Goal: Transaction & Acquisition: Purchase product/service

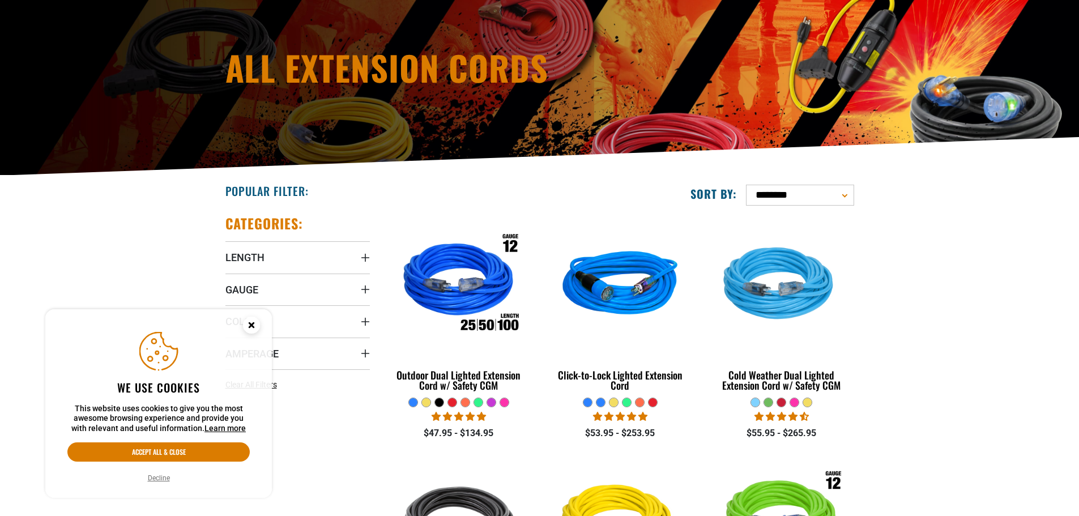
scroll to position [113, 0]
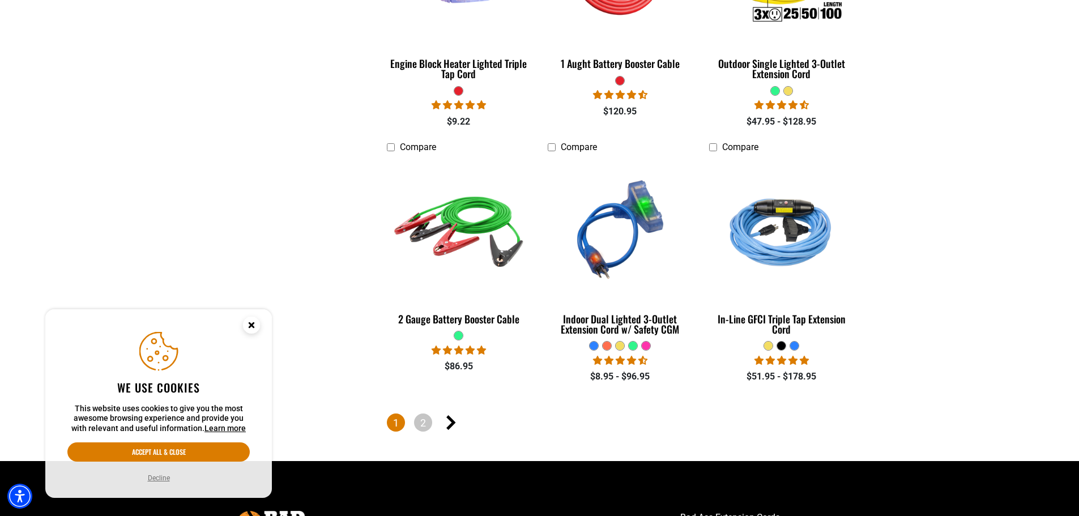
scroll to position [2549, 0]
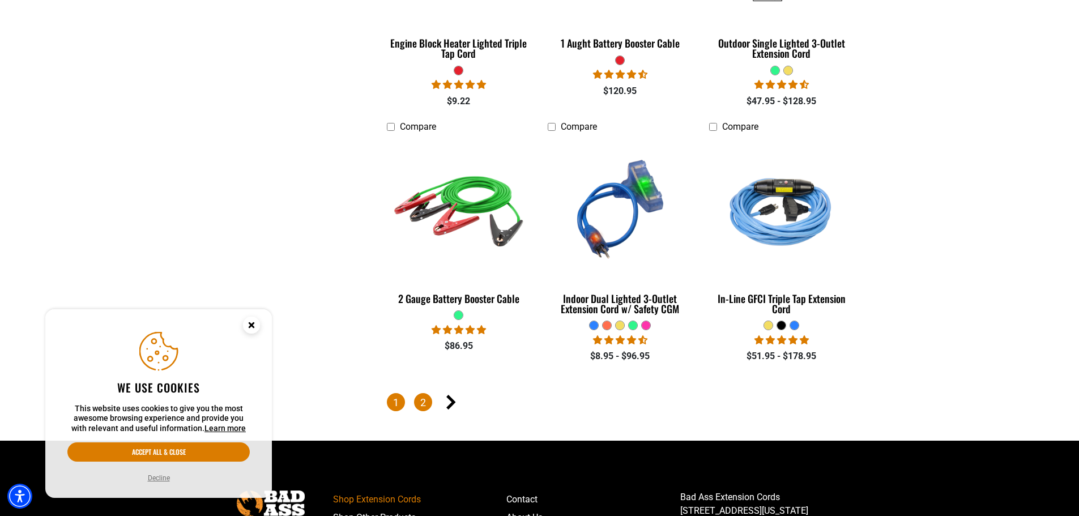
click at [423, 397] on link "2" at bounding box center [423, 402] width 18 height 18
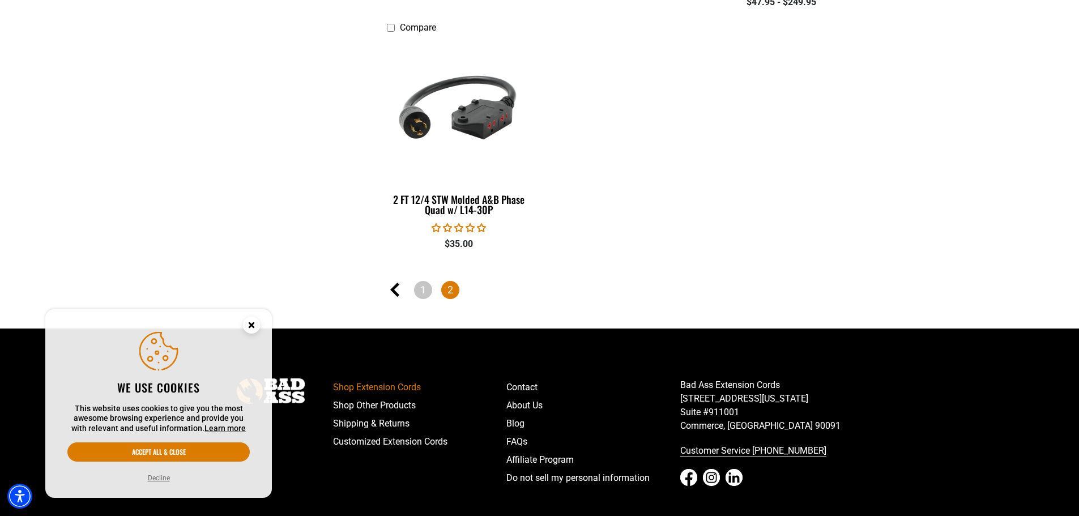
scroll to position [1870, 0]
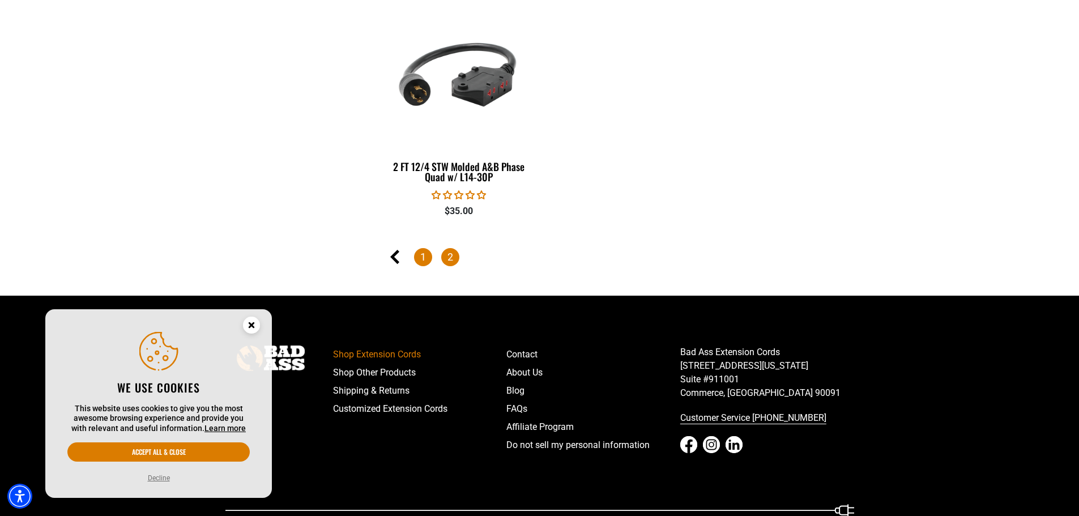
click at [425, 261] on link "1" at bounding box center [423, 257] width 18 height 18
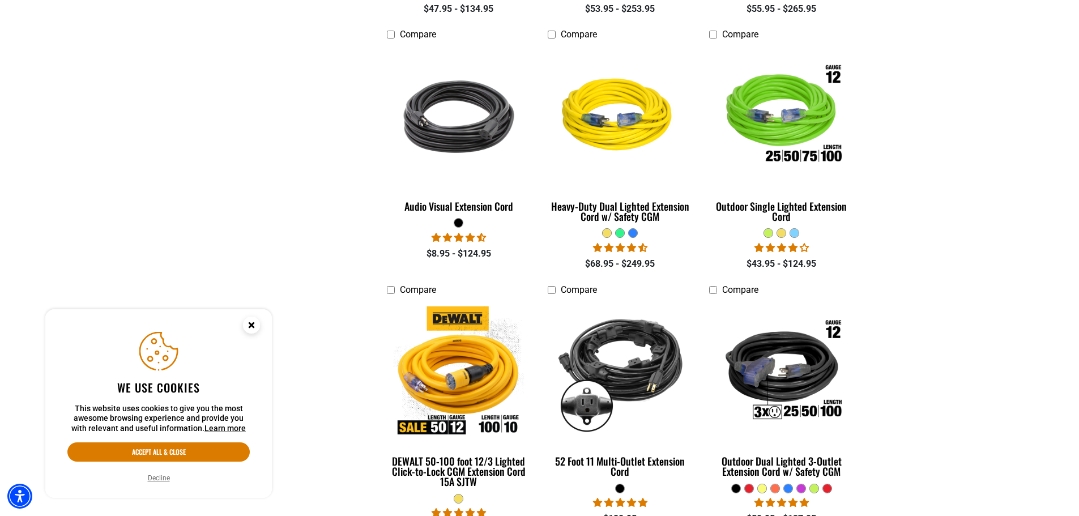
scroll to position [567, 0]
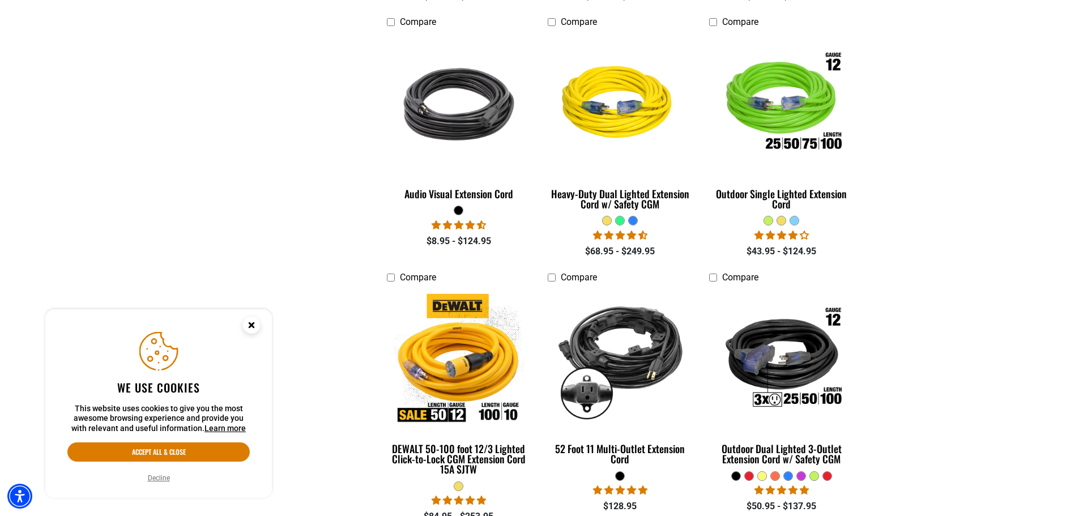
click at [246, 334] on icon "Close this option" at bounding box center [252, 327] width 34 height 34
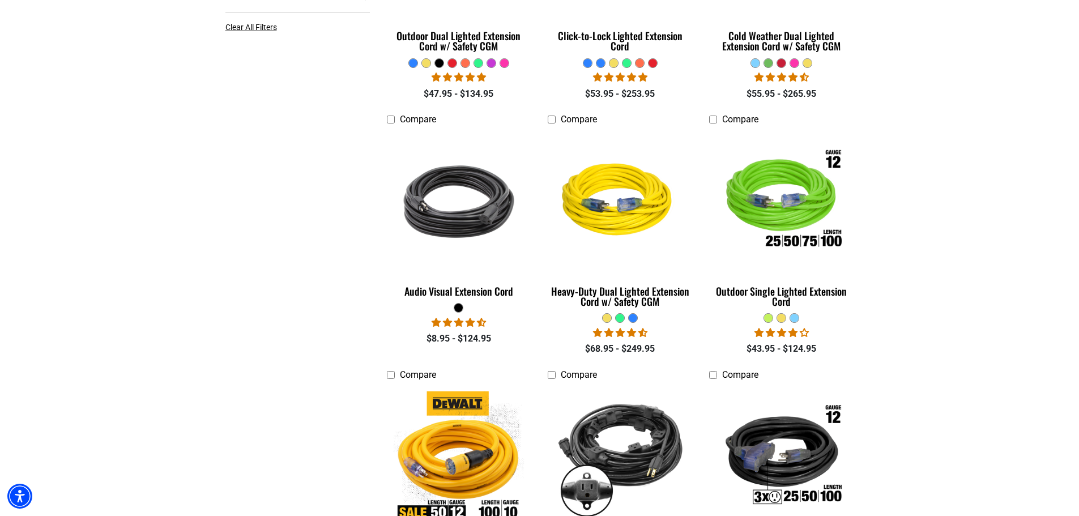
scroll to position [283, 0]
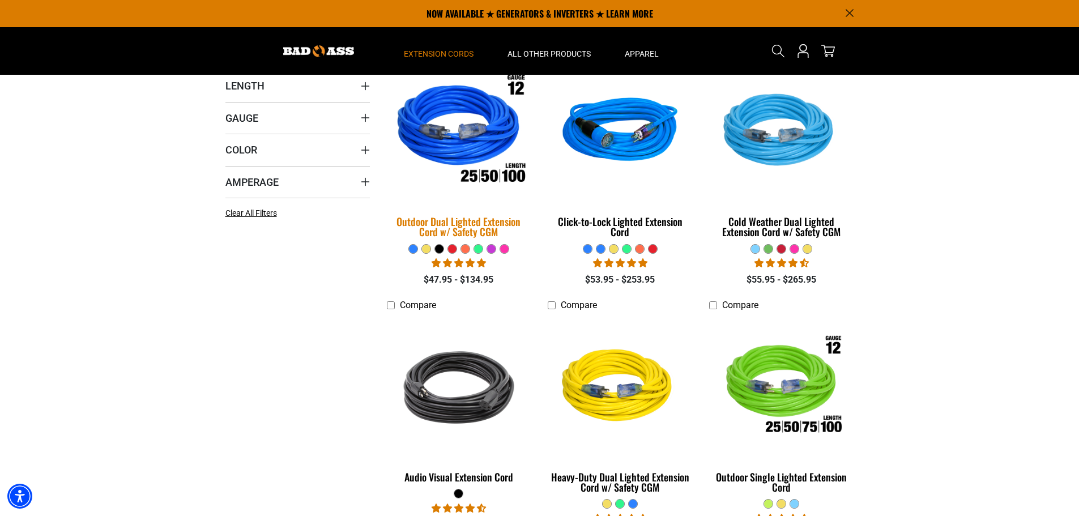
click at [458, 139] on img at bounding box center [459, 131] width 159 height 145
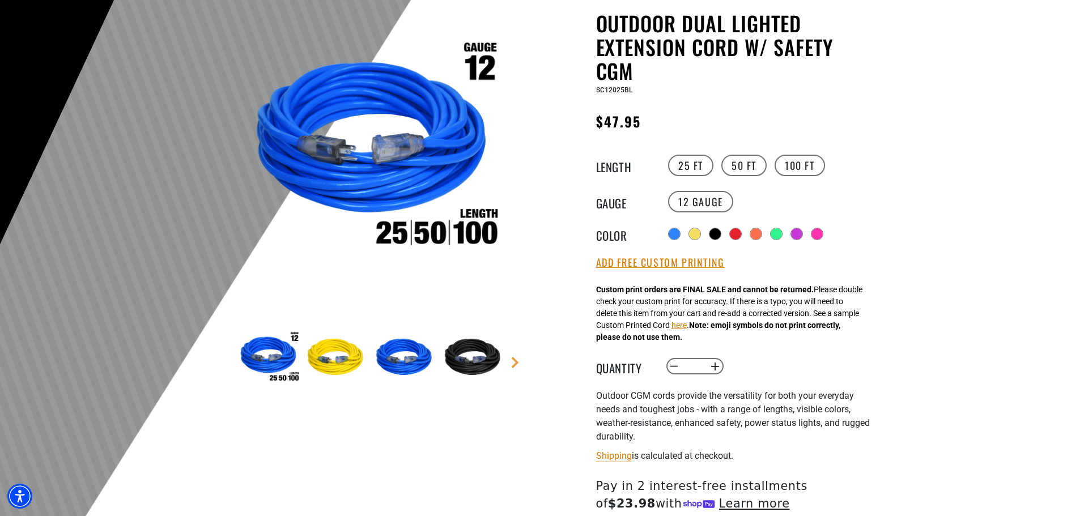
scroll to position [113, 0]
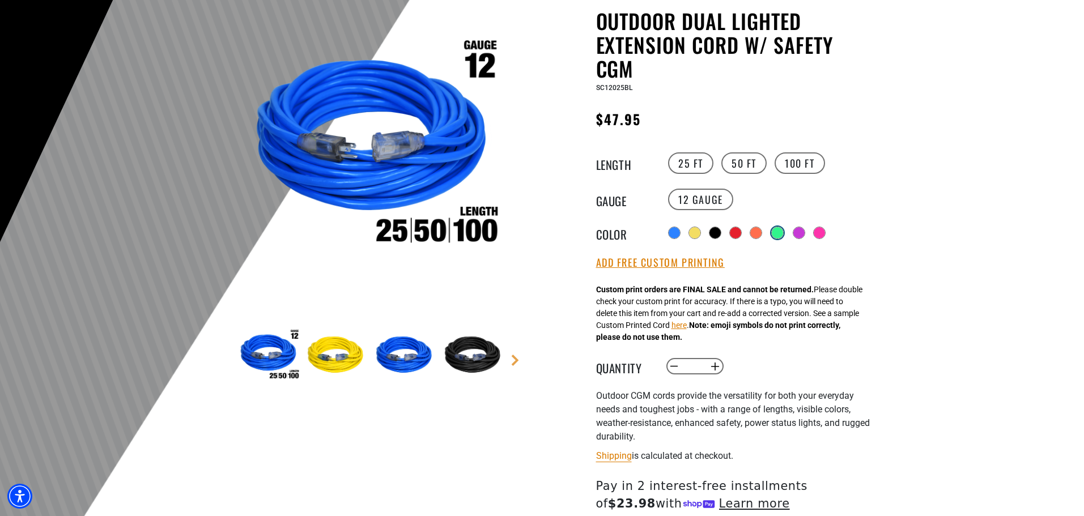
click at [783, 233] on div at bounding box center [777, 232] width 11 height 11
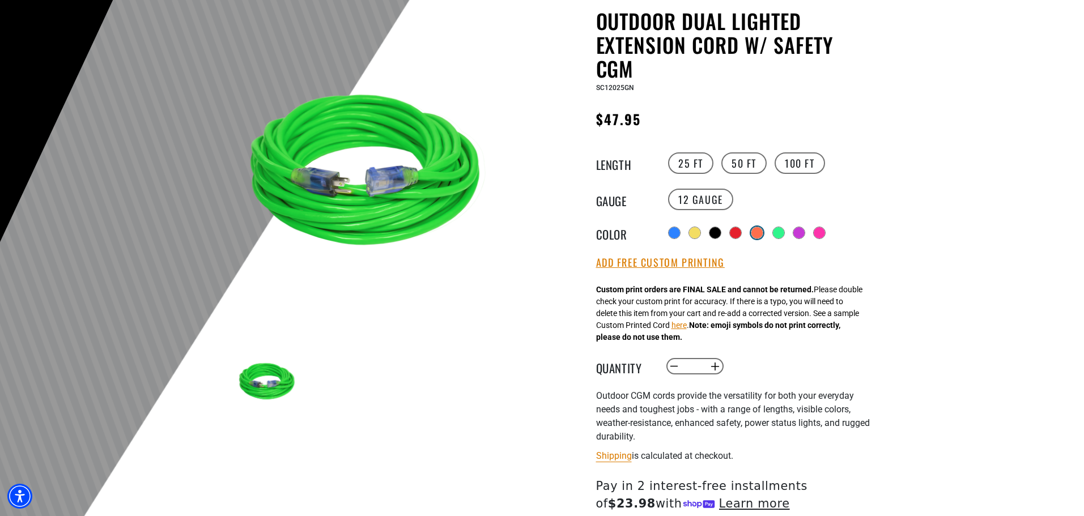
click at [761, 231] on div at bounding box center [756, 232] width 11 height 11
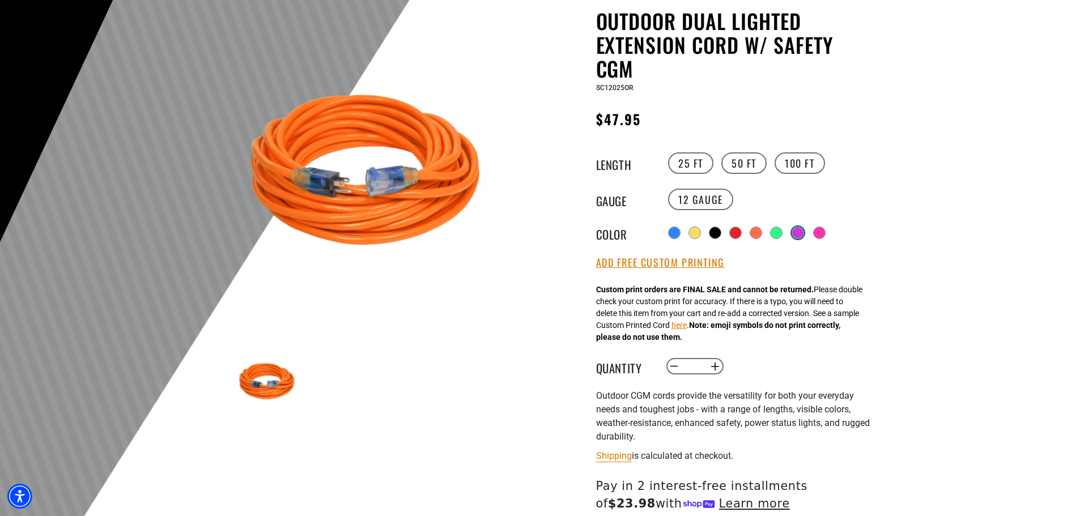
click at [803, 236] on div at bounding box center [797, 232] width 11 height 11
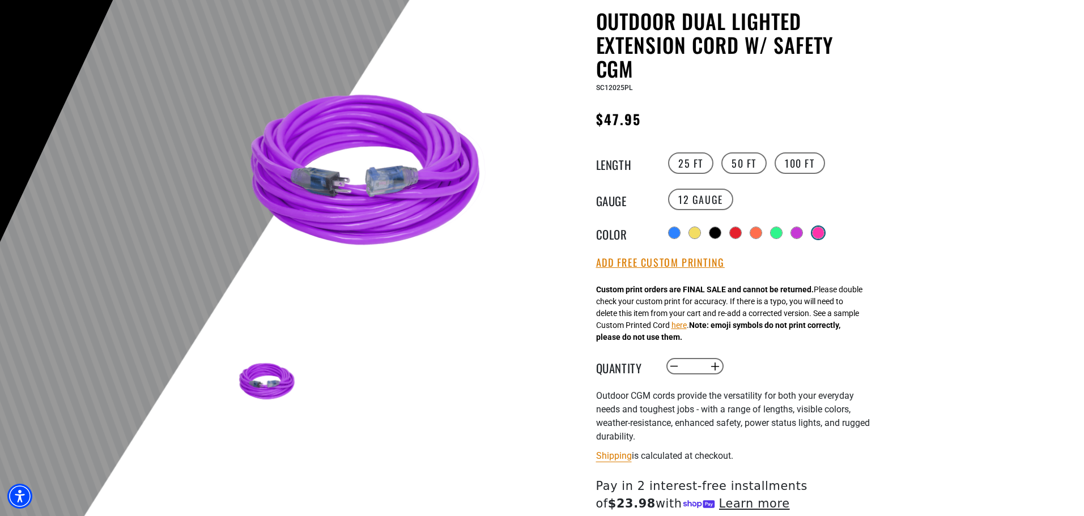
click at [824, 236] on div at bounding box center [818, 233] width 12 height 12
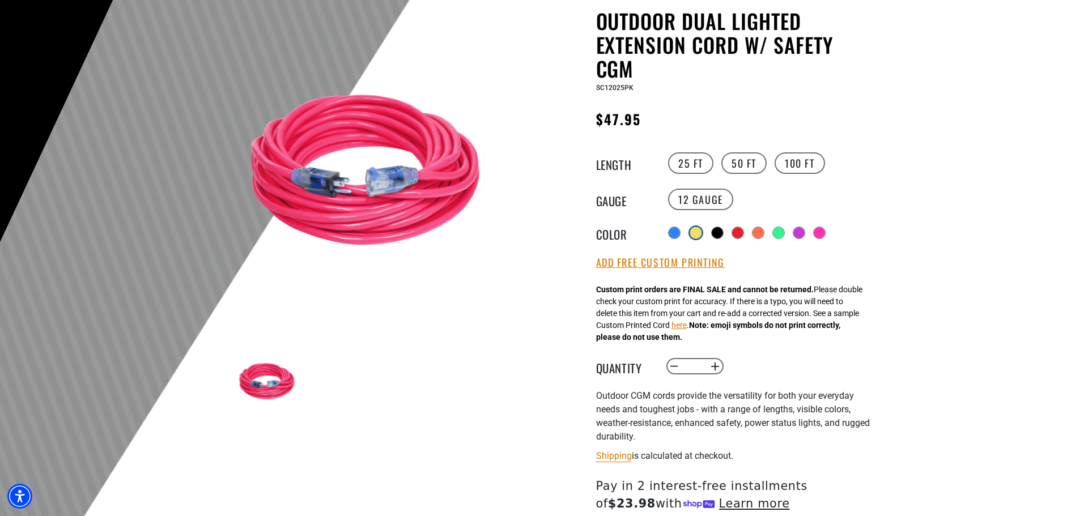
click at [696, 236] on div at bounding box center [695, 232] width 11 height 11
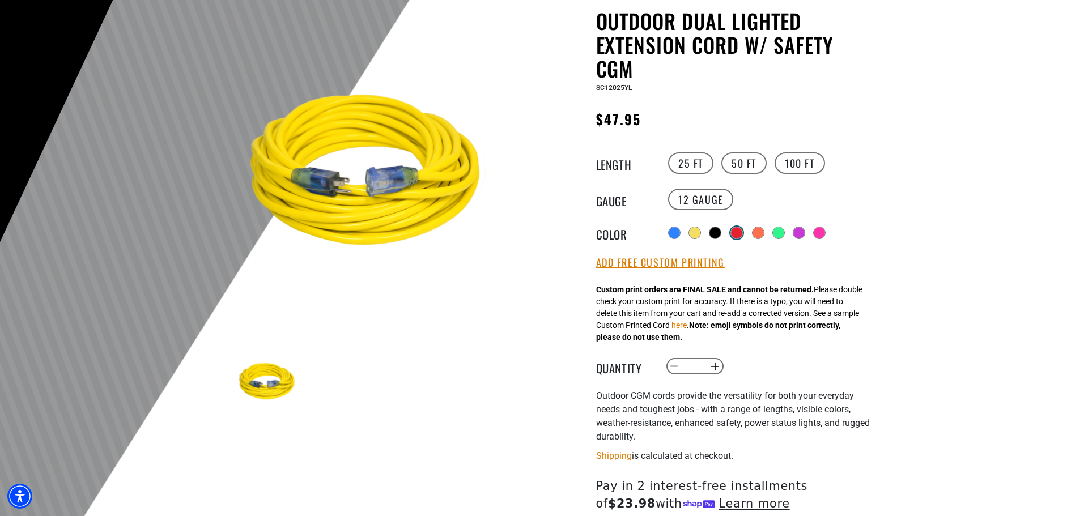
click at [737, 235] on div at bounding box center [736, 232] width 11 height 11
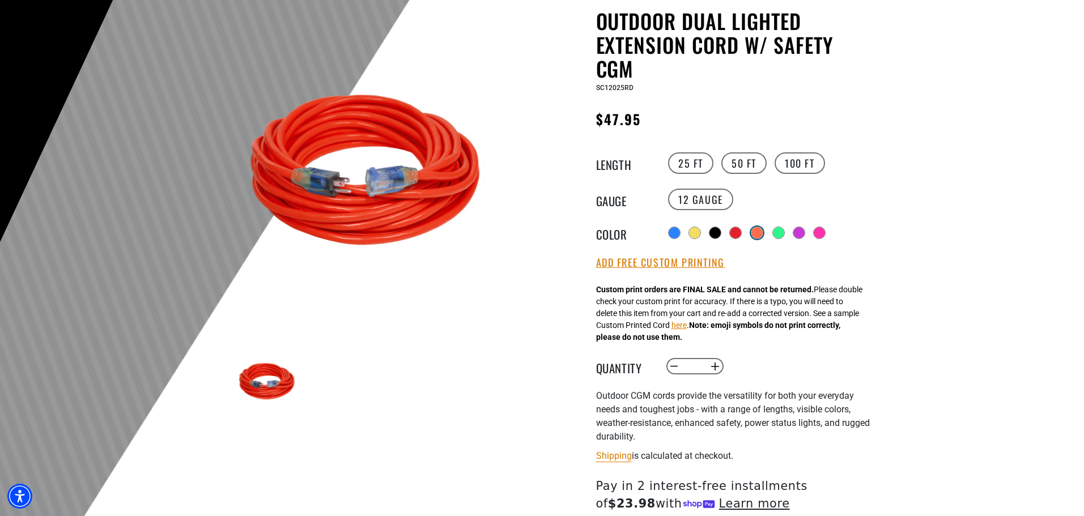
click at [759, 234] on div at bounding box center [756, 232] width 11 height 11
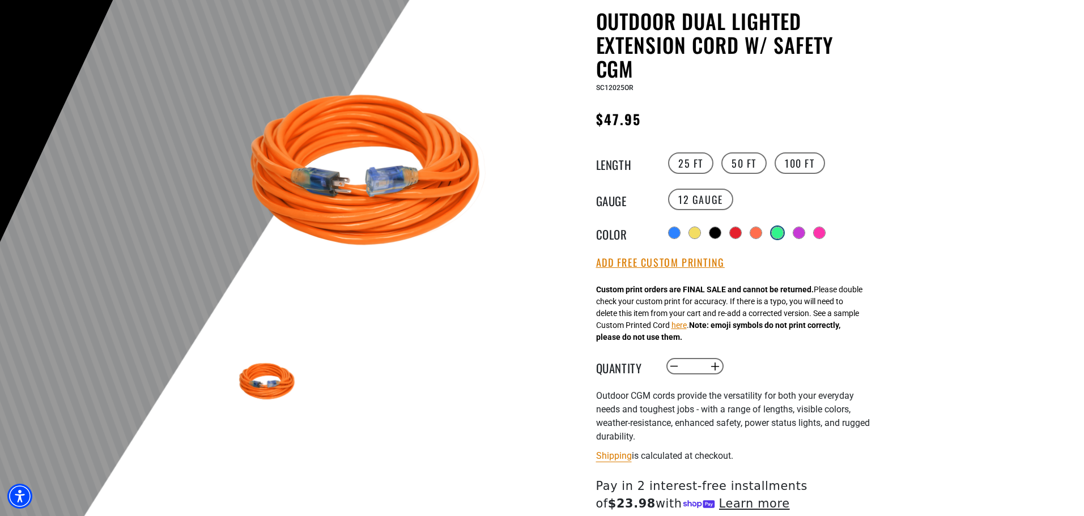
click at [782, 233] on div at bounding box center [777, 232] width 11 height 11
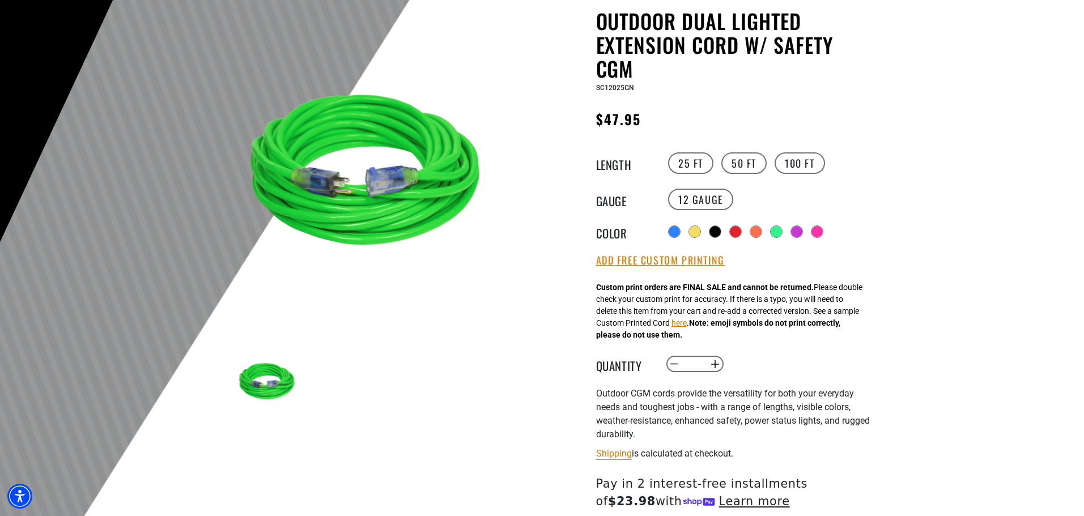
click at [675, 251] on div "Outdoor Dual Lighted Extension Cord w/ Safety CGM Outdoor Dual Lighted Extensio…" at bounding box center [735, 327] width 278 height 637
click at [686, 260] on button "Add Free Custom Printing" at bounding box center [660, 260] width 129 height 12
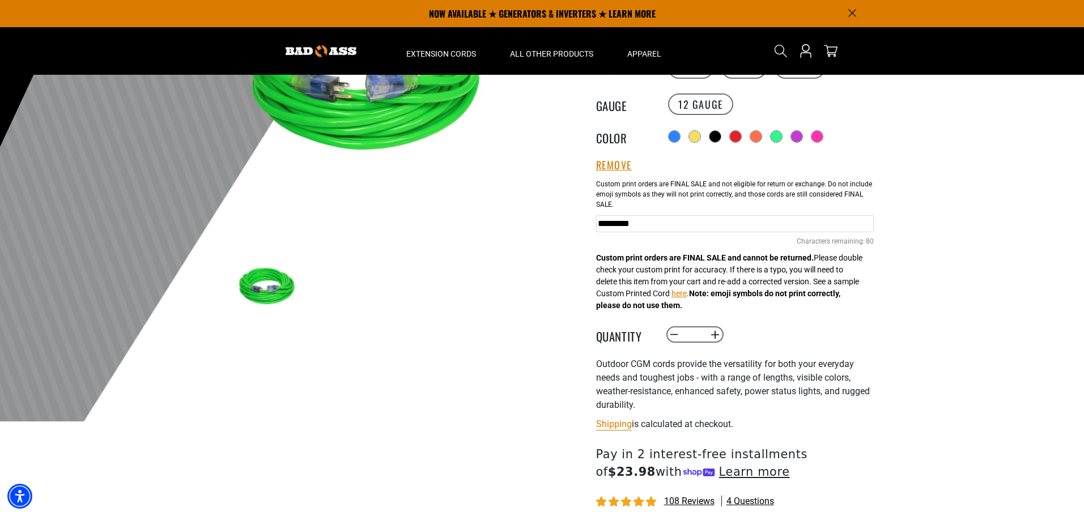
scroll to position [57, 0]
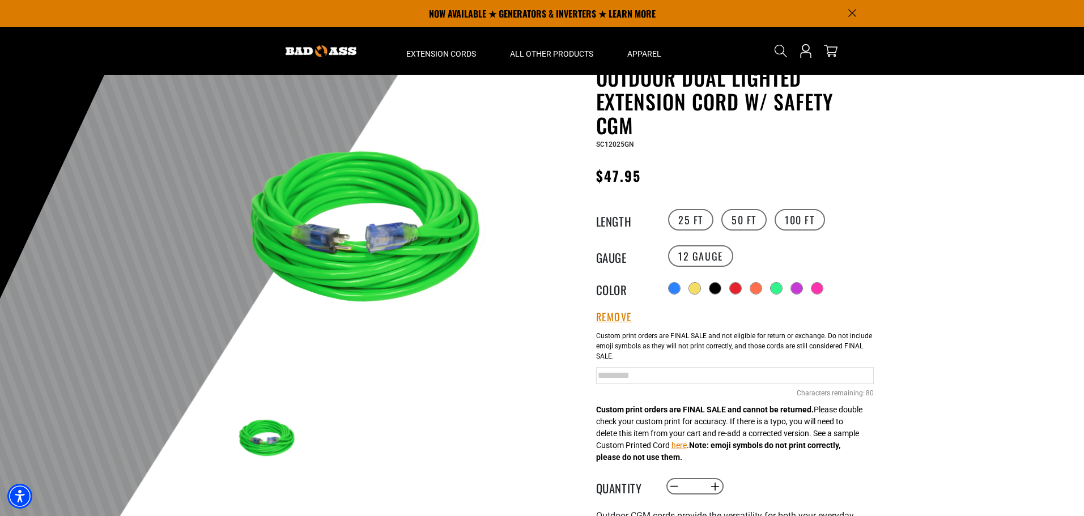
drag, startPoint x: 701, startPoint y: 375, endPoint x: 518, endPoint y: 370, distance: 183.1
click at [518, 370] on div "1 of 9" at bounding box center [542, 426] width 680 height 720
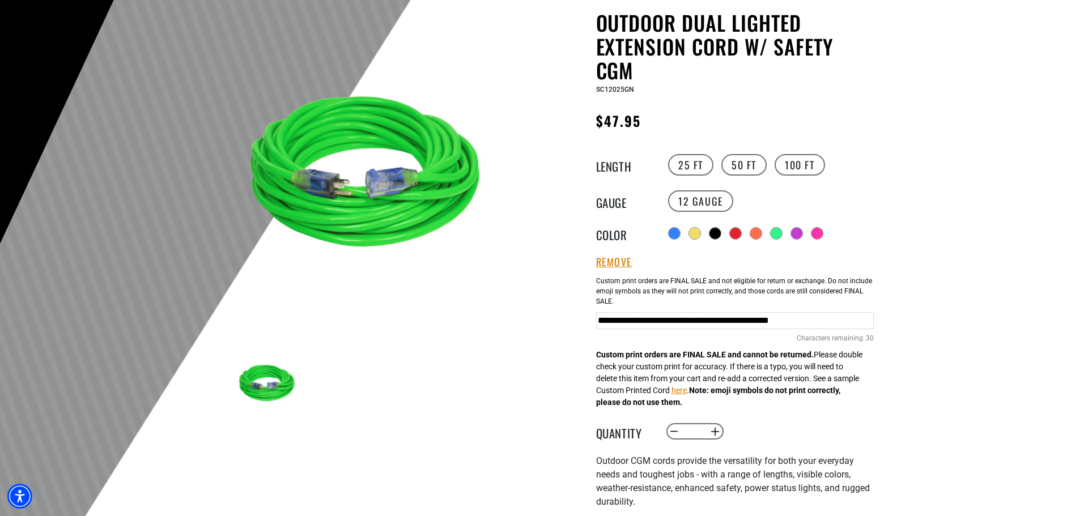
scroll to position [113, 0]
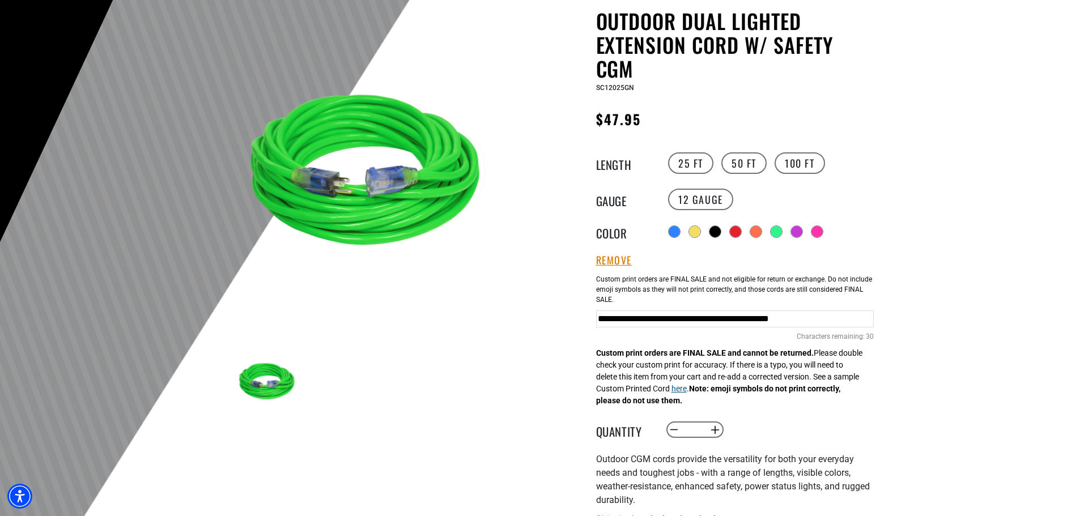
type input "**********"
click at [687, 390] on button "here" at bounding box center [678, 389] width 15 height 12
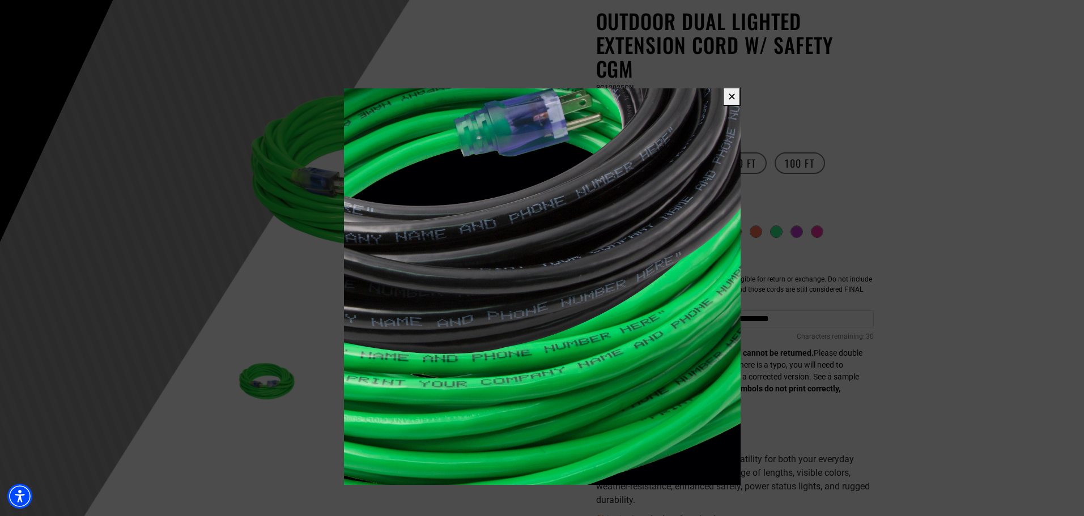
scroll to position [0, 0]
click at [735, 103] on button "✕" at bounding box center [732, 96] width 18 height 19
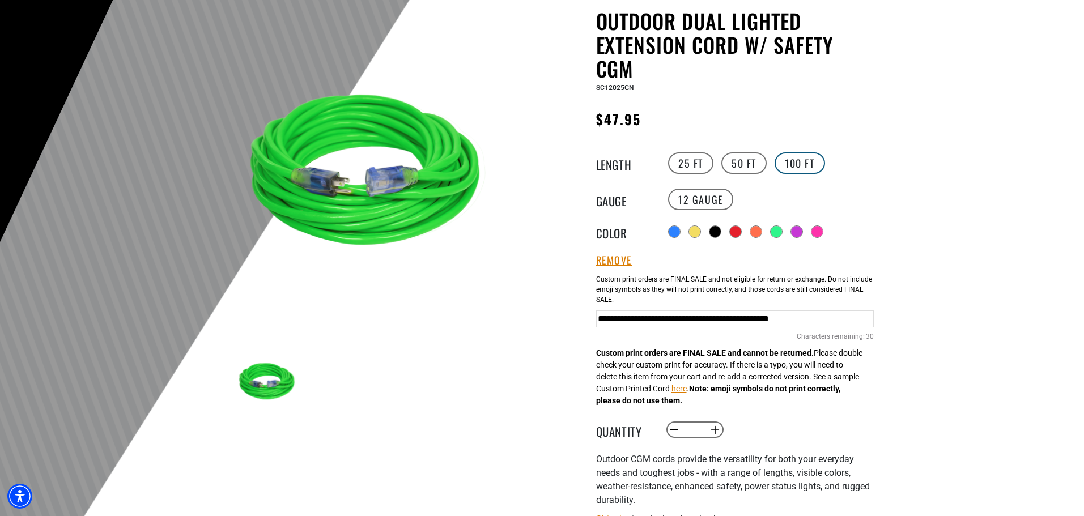
click at [806, 166] on label "100 FT" at bounding box center [799, 163] width 50 height 22
click at [789, 162] on label "100 FT" at bounding box center [799, 163] width 50 height 22
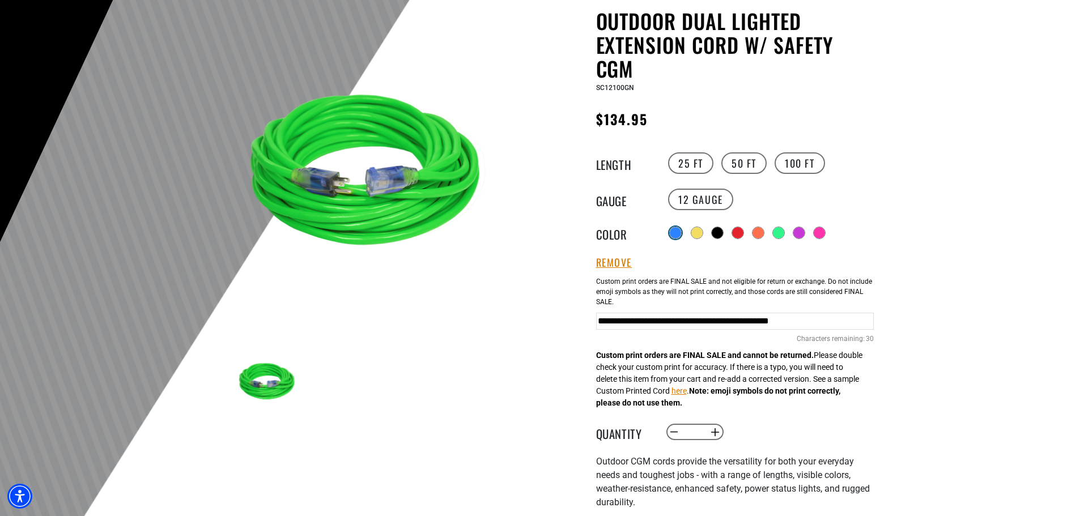
click at [677, 227] on div at bounding box center [675, 232] width 11 height 11
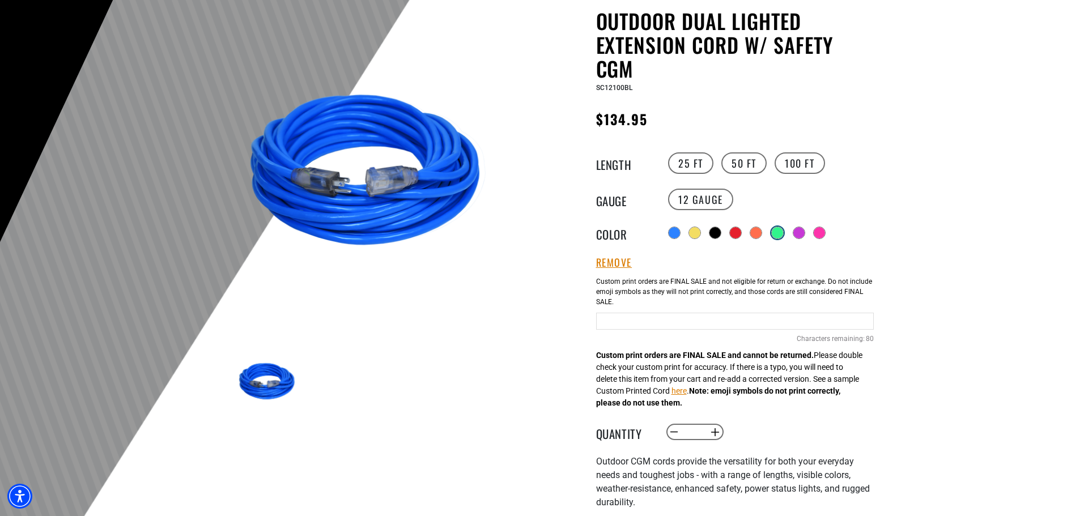
click at [779, 234] on div at bounding box center [777, 232] width 11 height 11
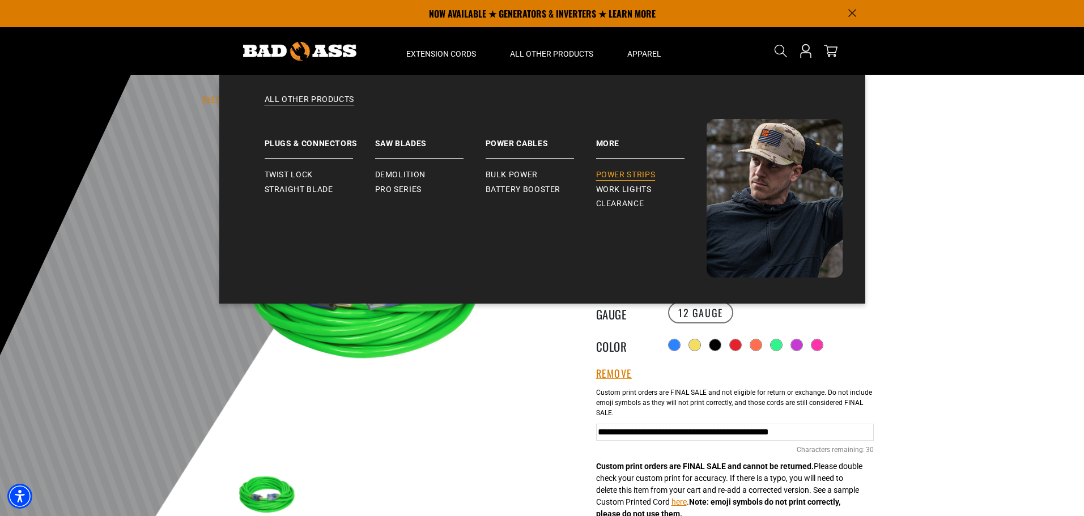
click at [639, 173] on span "Power Strips" at bounding box center [625, 175] width 59 height 10
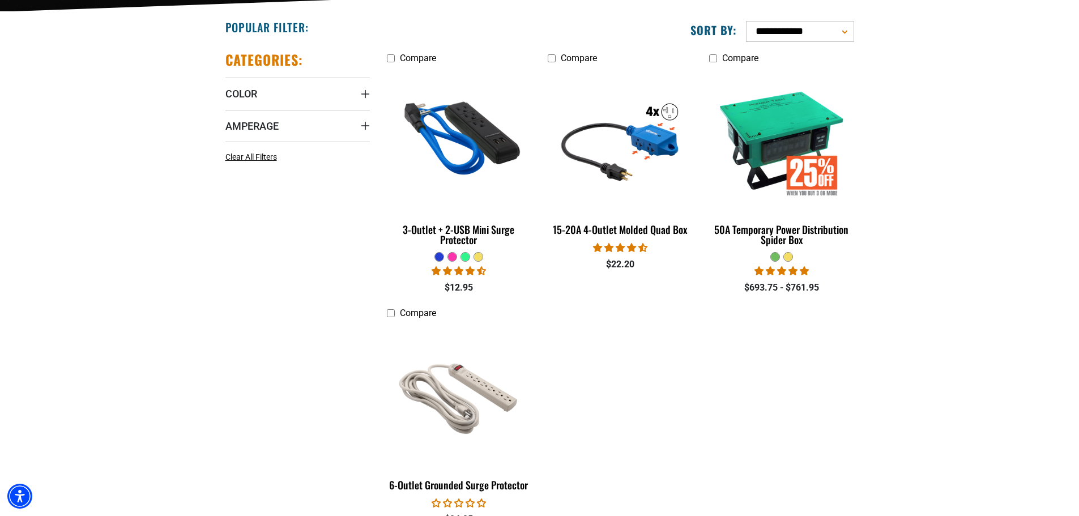
scroll to position [283, 0]
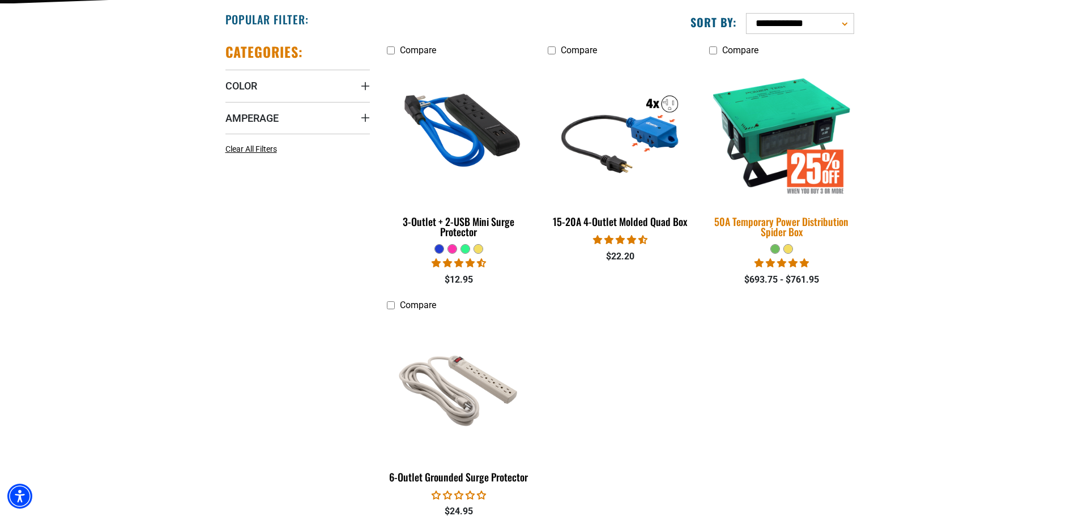
click at [789, 228] on div "50A Temporary Power Distribution Spider Box" at bounding box center [781, 226] width 144 height 20
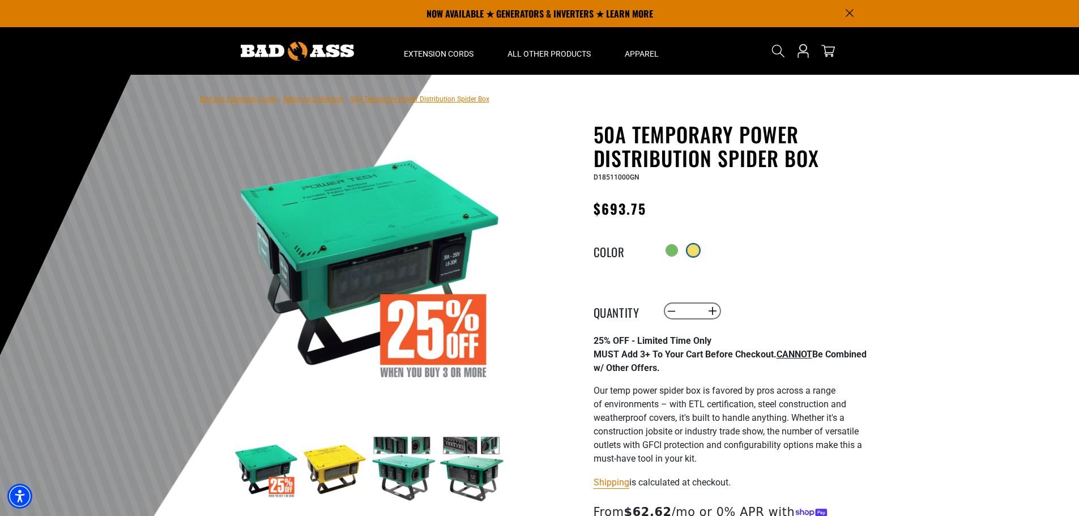
click at [697, 250] on div at bounding box center [693, 250] width 11 height 11
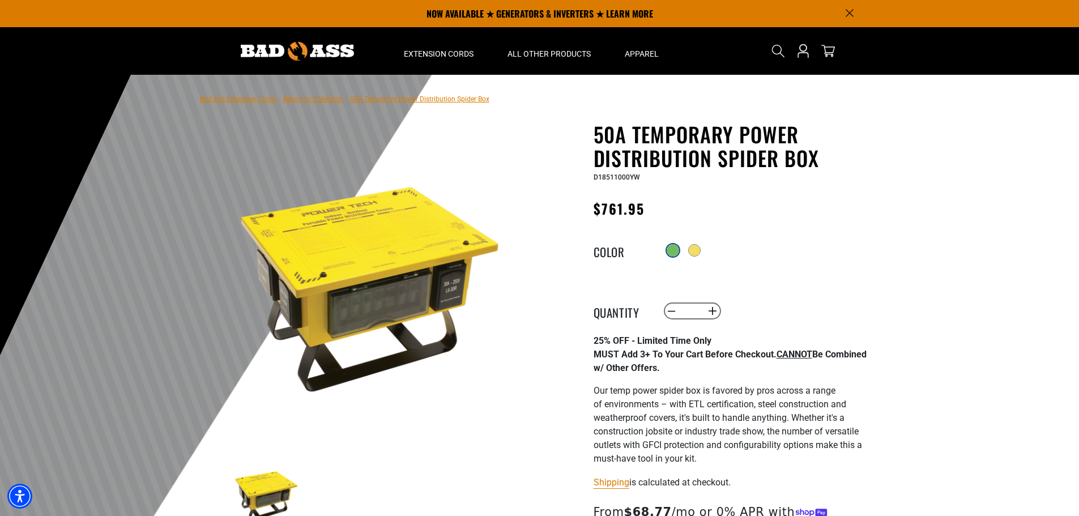
click at [668, 253] on div at bounding box center [672, 250] width 11 height 11
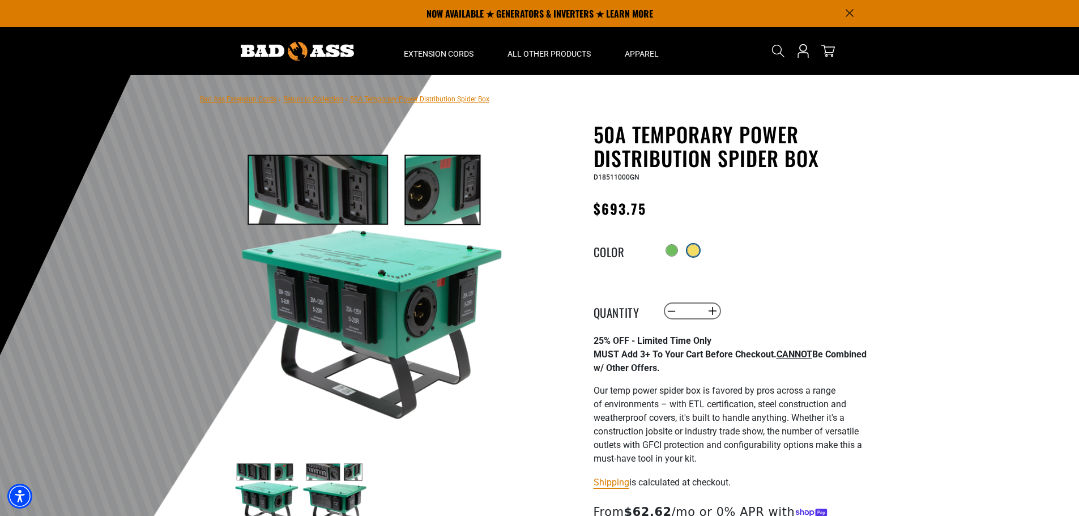
click at [692, 250] on div at bounding box center [693, 250] width 11 height 11
